Goal: Navigation & Orientation: Find specific page/section

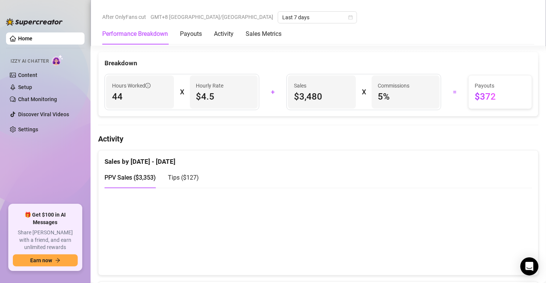
scroll to position [453, 0]
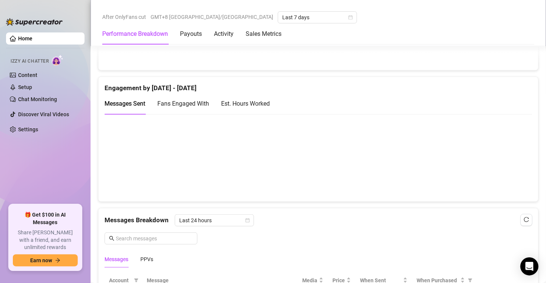
scroll to position [491, 0]
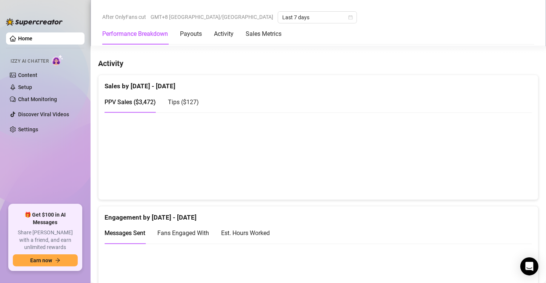
scroll to position [458, 0]
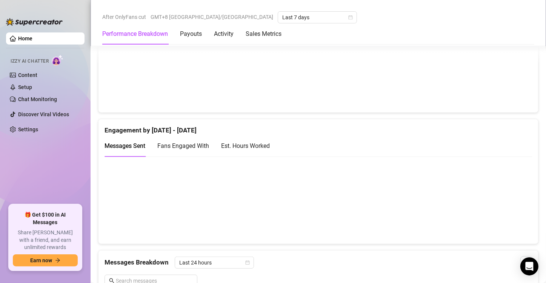
scroll to position [491, 0]
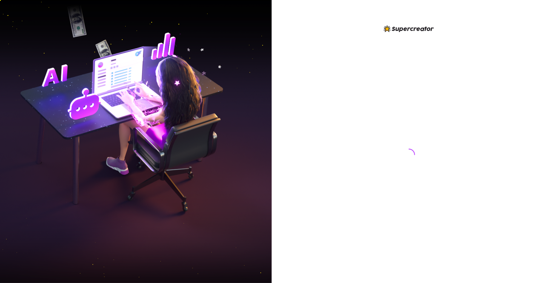
click at [33, 151] on img at bounding box center [136, 141] width 272 height 341
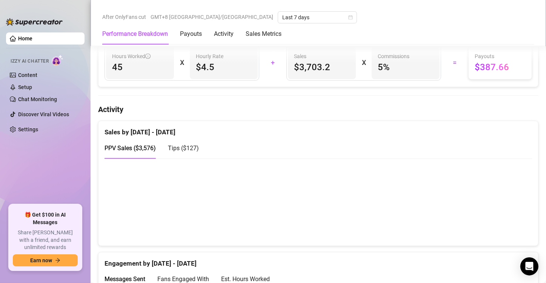
scroll to position [415, 0]
